Goal: Task Accomplishment & Management: Manage account settings

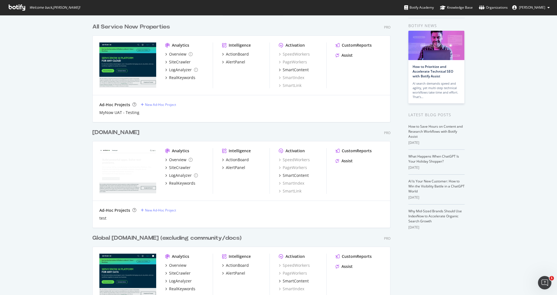
scroll to position [163, 0]
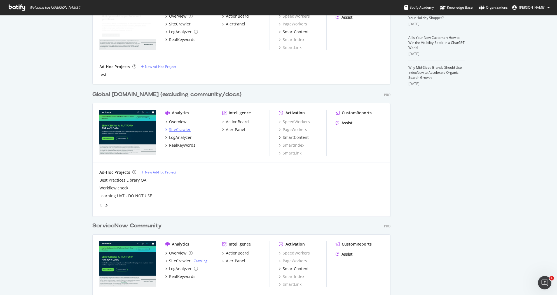
click at [177, 130] on div "SiteCrawler" at bounding box center [180, 130] width 22 height 6
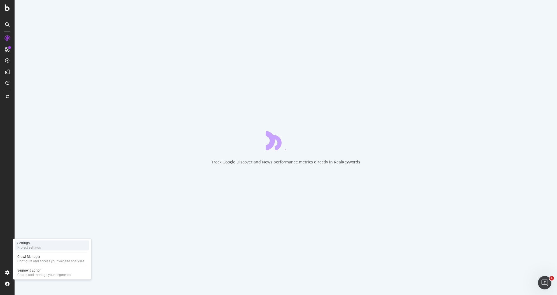
click at [34, 246] on div "Project settings" at bounding box center [29, 248] width 24 height 4
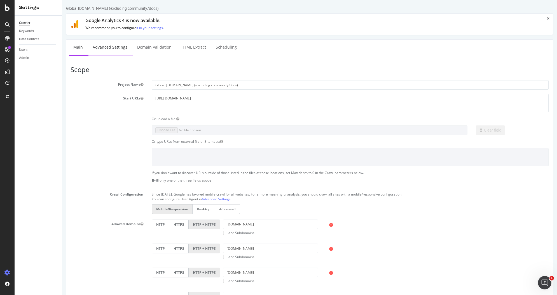
click at [106, 44] on link "Advanced Settings" at bounding box center [109, 47] width 43 height 15
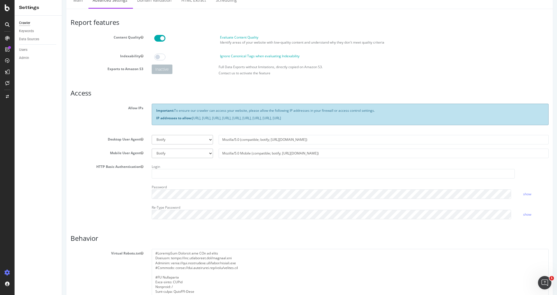
scroll to position [23, 0]
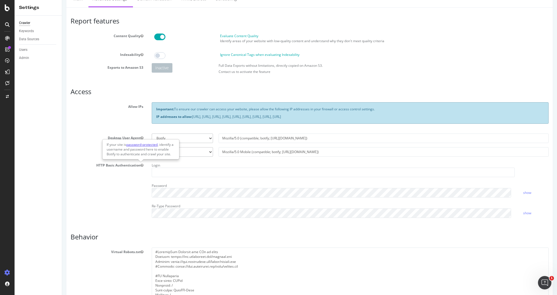
click at [141, 144] on link "password-protected" at bounding box center [141, 144] width 31 height 5
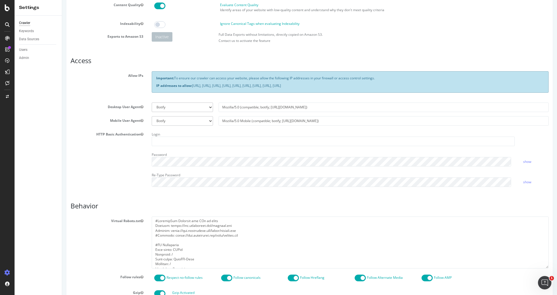
scroll to position [192, 0]
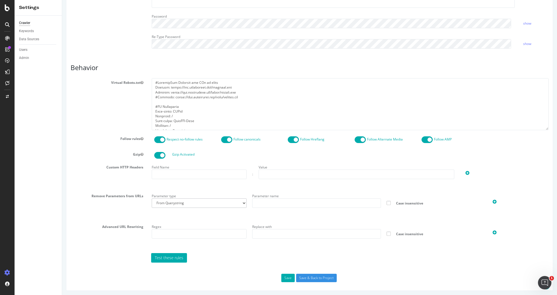
click at [138, 165] on label "Custom HTTP Headers" at bounding box center [106, 166] width 81 height 7
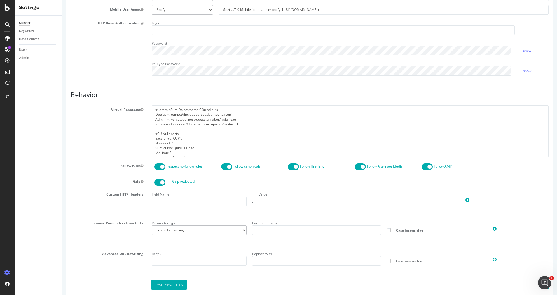
scroll to position [163, 0]
